Goal: Task Accomplishment & Management: Manage account settings

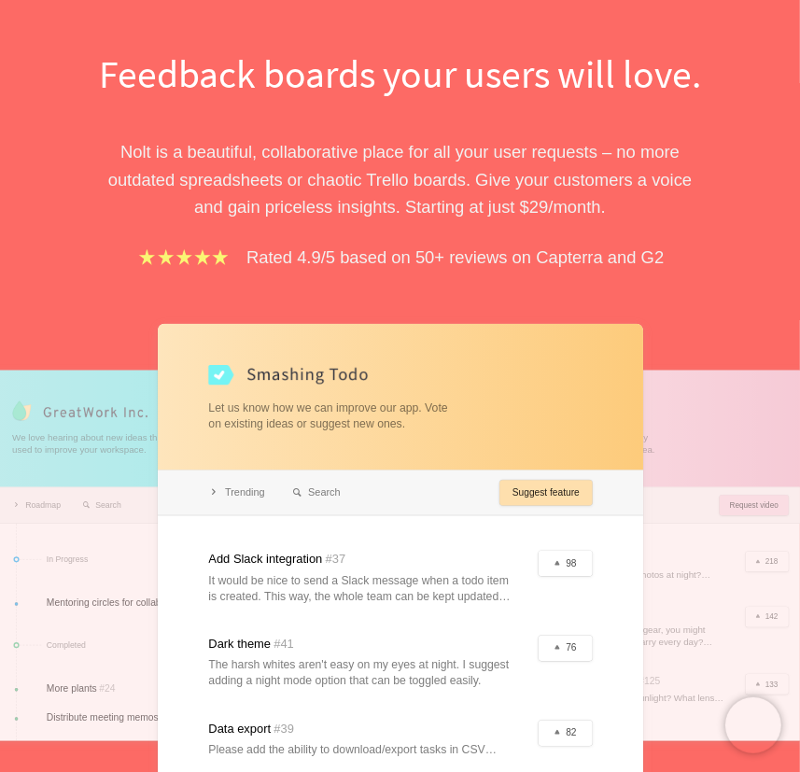
scroll to position [149, 0]
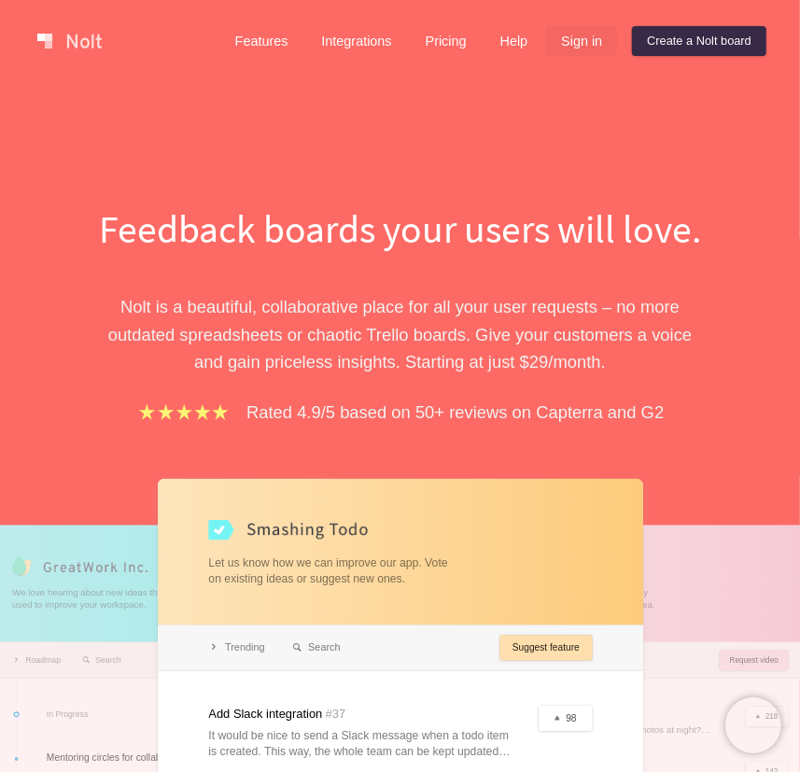
click at [588, 35] on link "Sign in" at bounding box center [581, 41] width 71 height 30
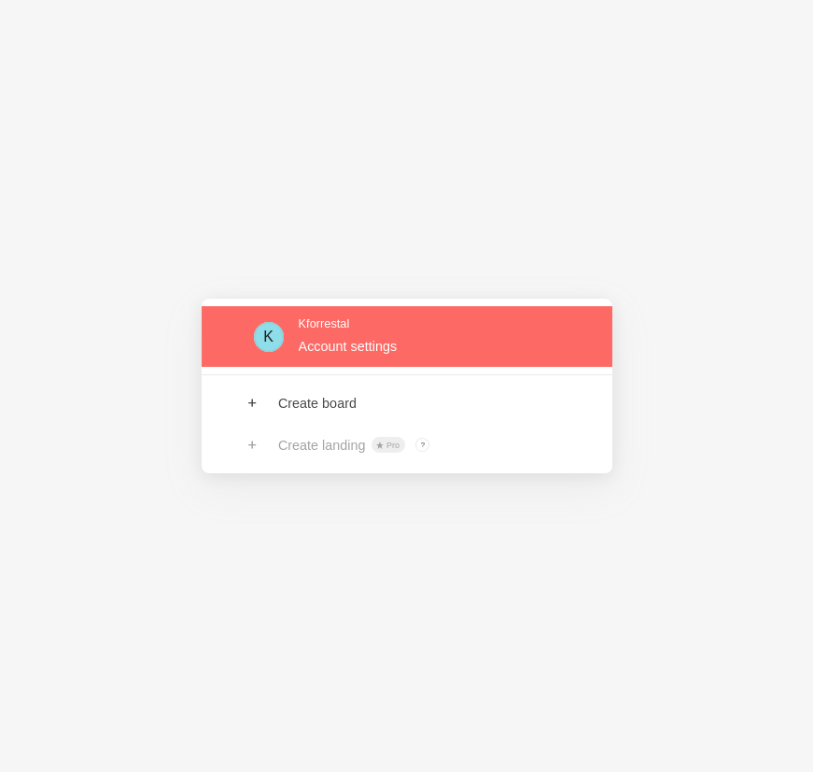
click at [449, 324] on link at bounding box center [407, 336] width 411 height 61
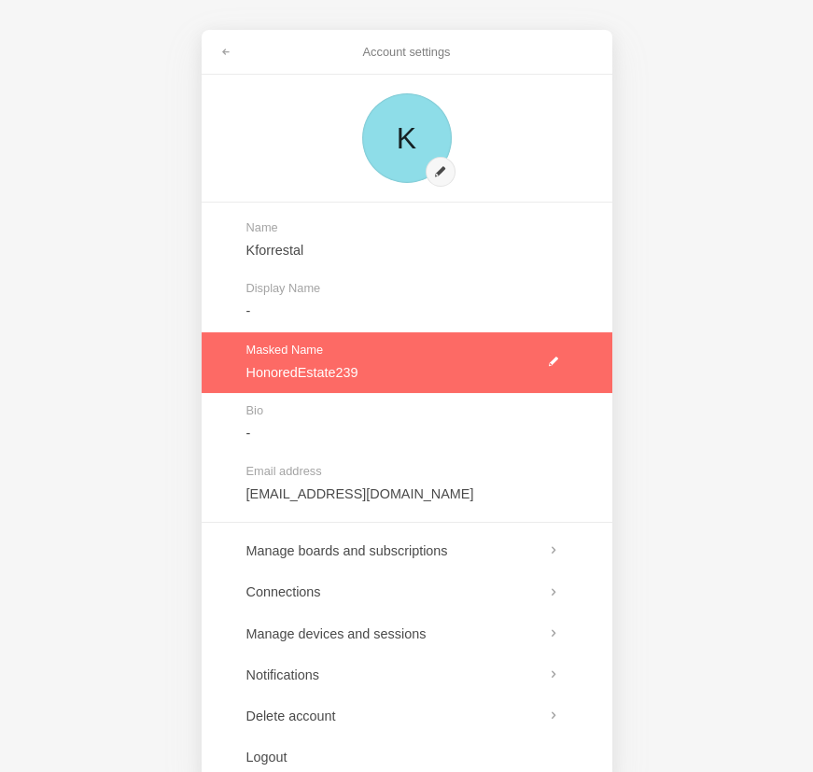
scroll to position [42, 0]
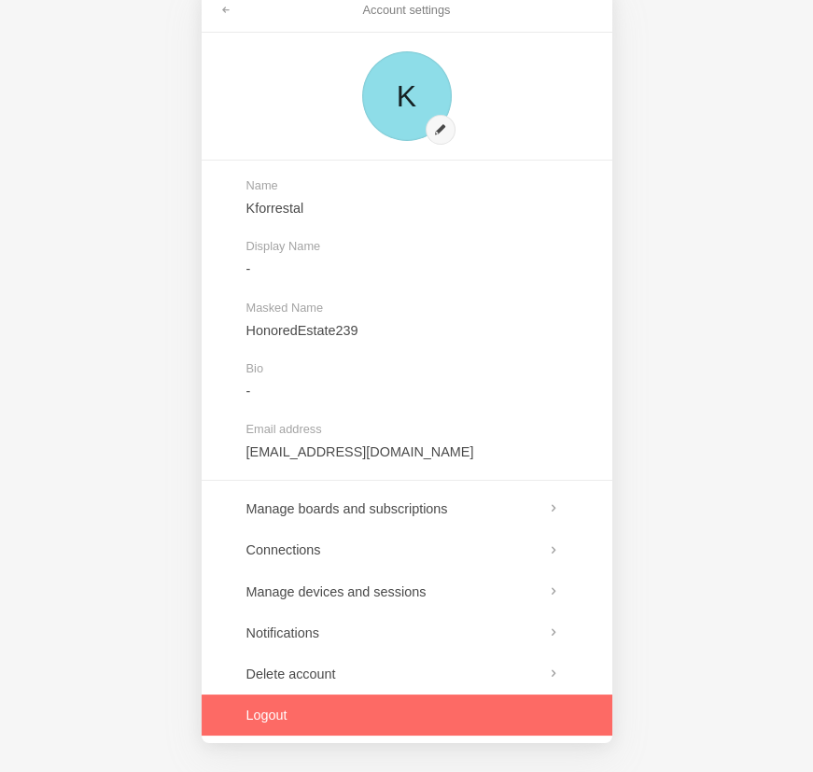
click at [285, 711] on link at bounding box center [407, 715] width 411 height 41
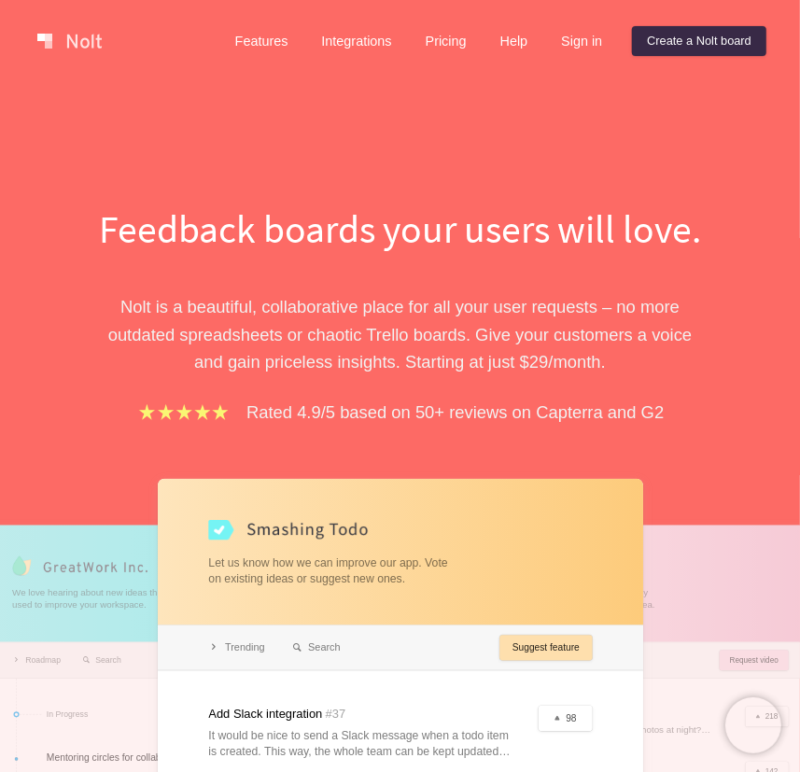
scroll to position [7, 0]
